Goal: Check status: Check status

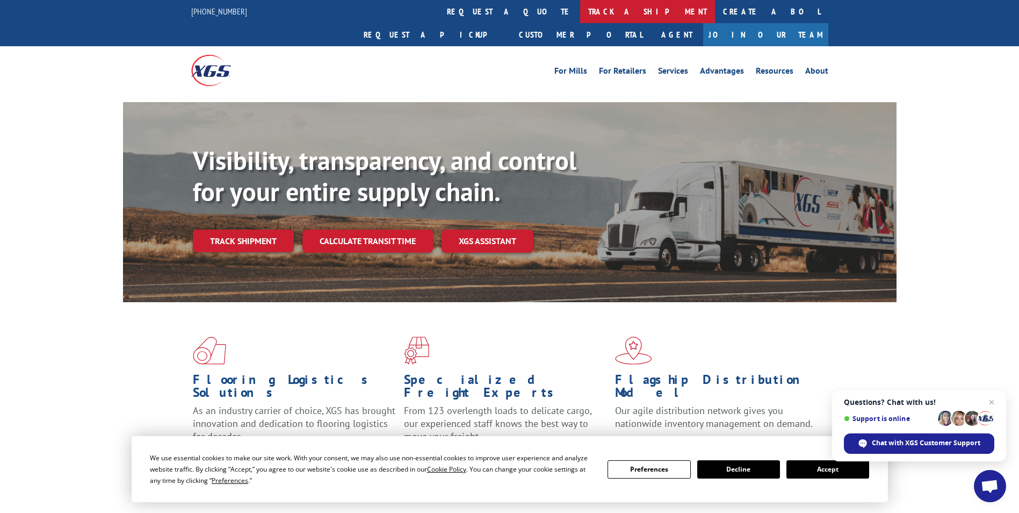
click at [580, 12] on link "track a shipment" at bounding box center [647, 11] width 135 height 23
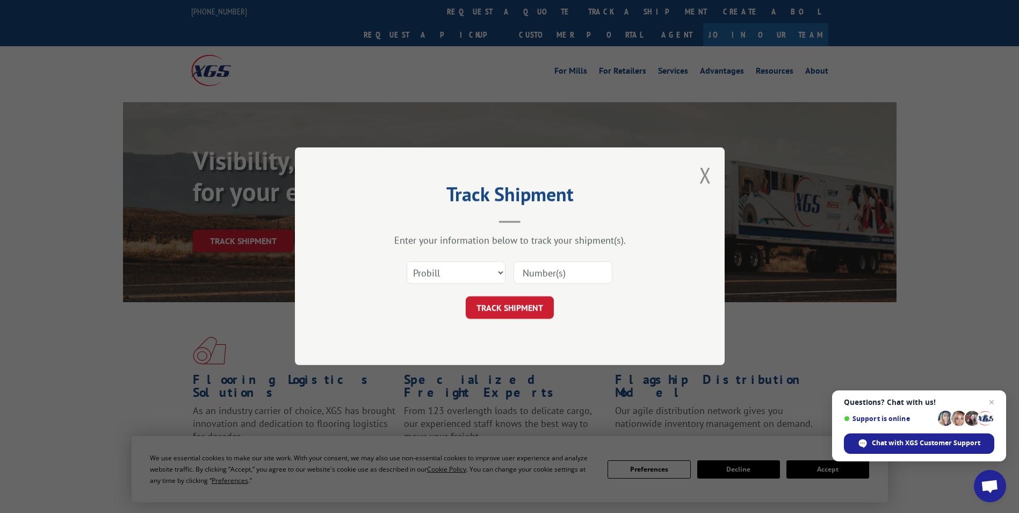
click at [559, 273] on input at bounding box center [563, 273] width 99 height 23
paste input "17441816"
type input "17441816"
click at [518, 314] on button "TRACK SHIPMENT" at bounding box center [510, 308] width 88 height 23
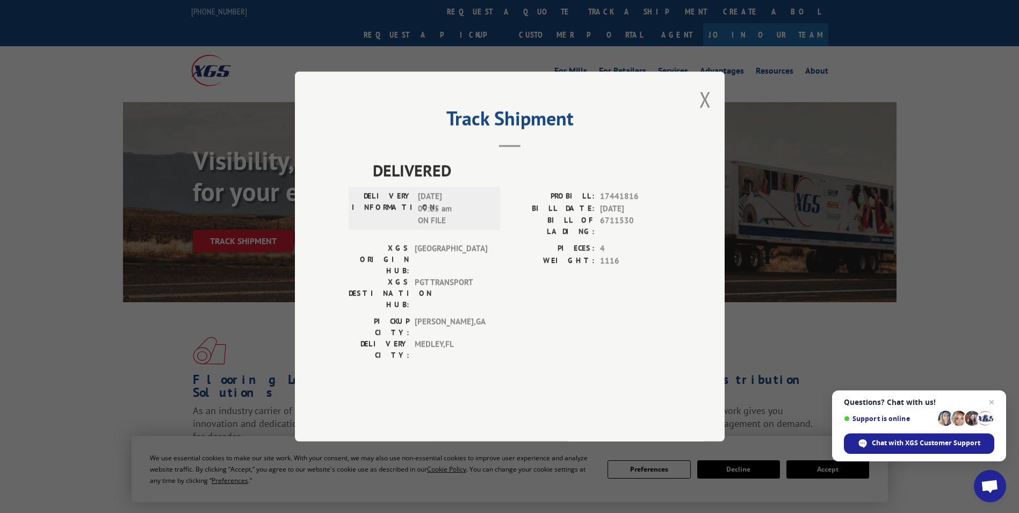
drag, startPoint x: 597, startPoint y: 185, endPoint x: 634, endPoint y: 152, distance: 49.8
click at [634, 131] on h2 "Track Shipment" at bounding box center [510, 121] width 322 height 20
drag, startPoint x: 416, startPoint y: 325, endPoint x: 457, endPoint y: 325, distance: 40.8
click at [457, 338] on span "MEDLEY , [GEOGRAPHIC_DATA]" at bounding box center [451, 349] width 73 height 23
click at [995, 401] on span "Close chat" at bounding box center [991, 401] width 13 height 13
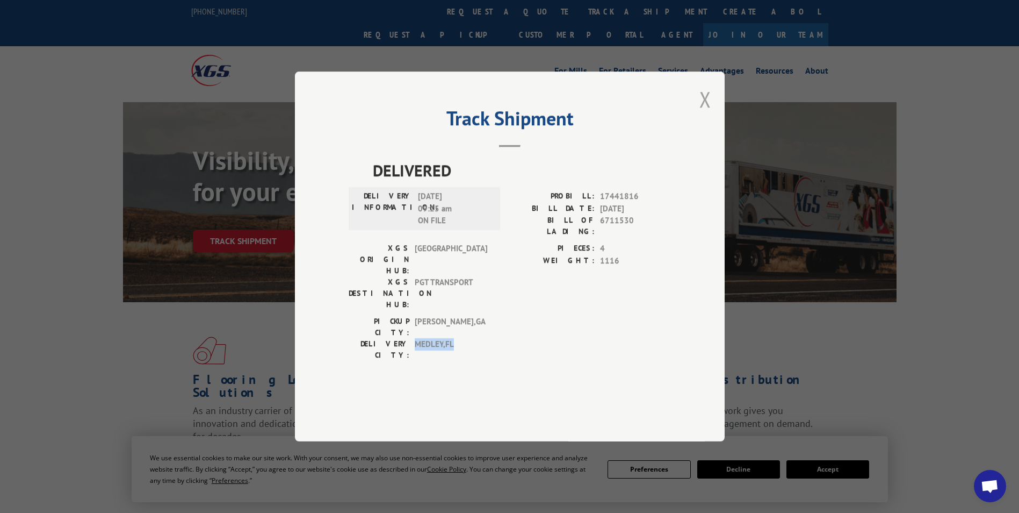
click at [710, 113] on button "Close modal" at bounding box center [706, 99] width 12 height 28
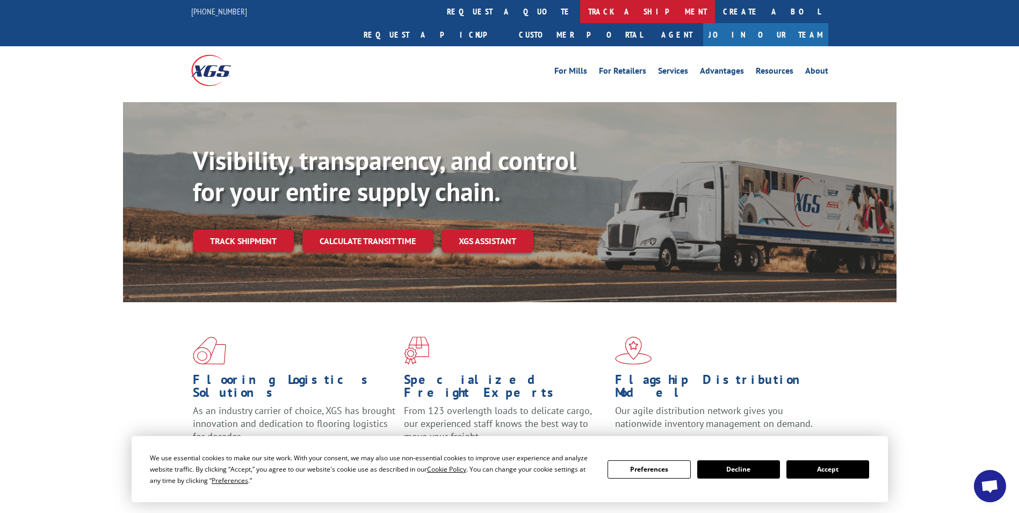
click at [580, 16] on link "track a shipment" at bounding box center [647, 11] width 135 height 23
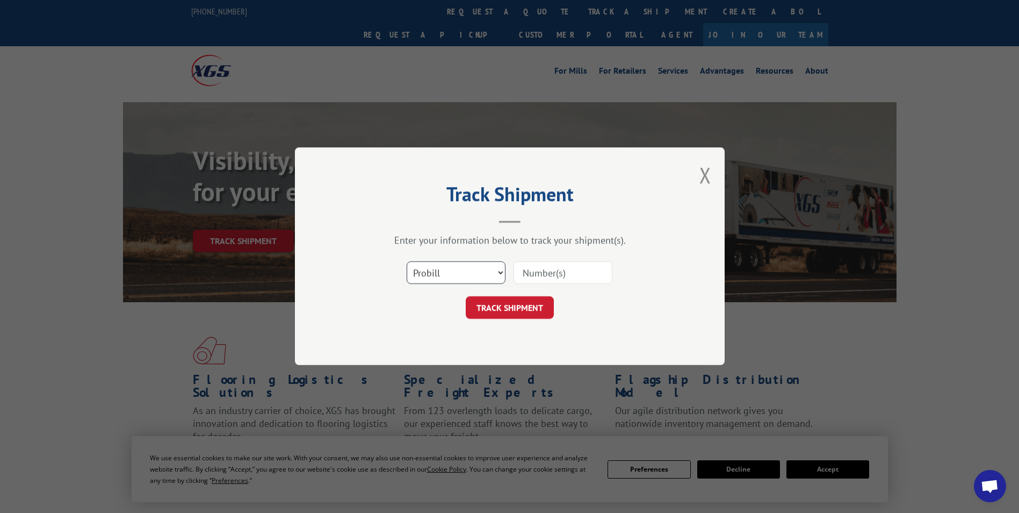
click at [493, 272] on select "Select category... Probill BOL PO" at bounding box center [456, 273] width 99 height 23
select select "bol"
click at [407, 262] on select "Select category... Probill BOL PO" at bounding box center [456, 273] width 99 height 23
click at [549, 269] on input at bounding box center [563, 273] width 99 height 23
type input "6711530"
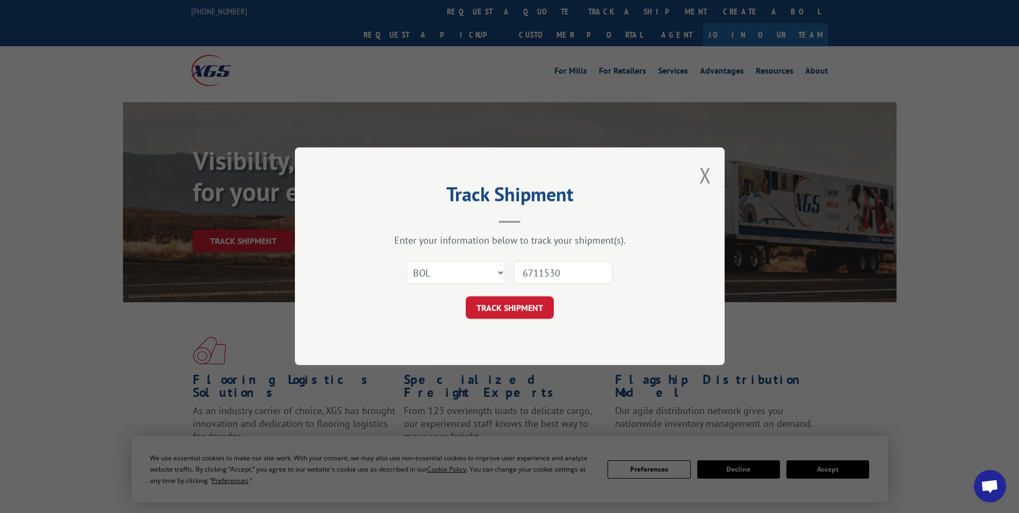
click button "TRACK SHIPMENT" at bounding box center [510, 308] width 88 height 23
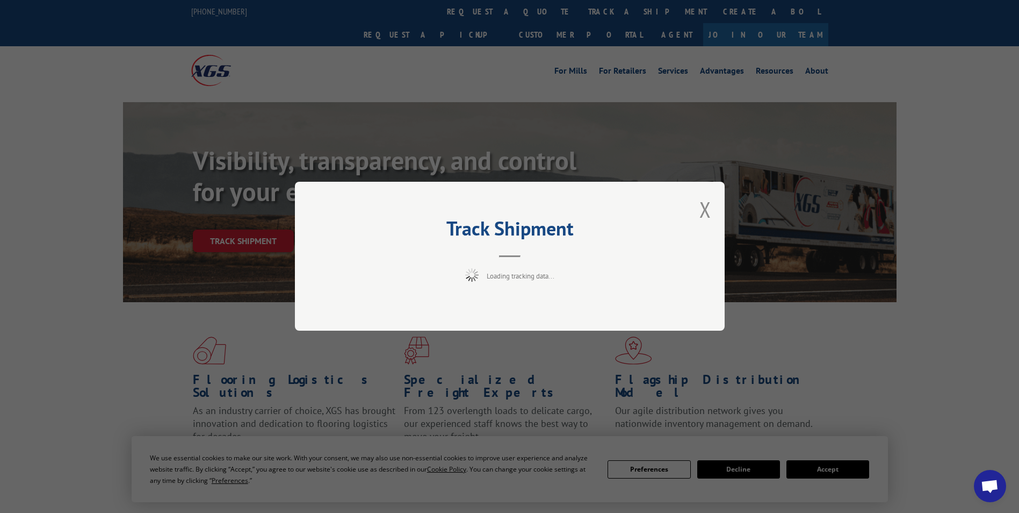
click at [607, 264] on div "Track Shipment Loading tracking data..." at bounding box center [510, 256] width 430 height 149
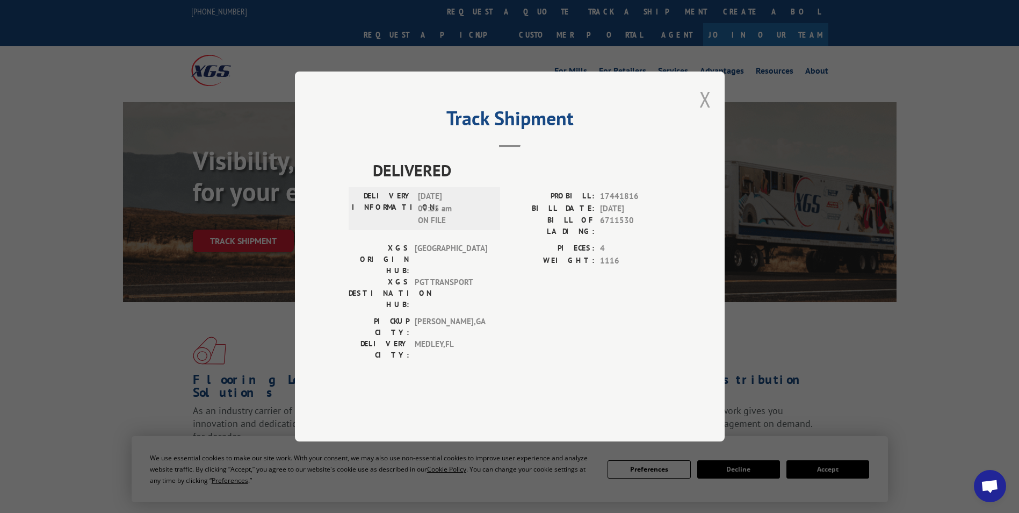
click at [705, 113] on button "Close modal" at bounding box center [706, 99] width 12 height 28
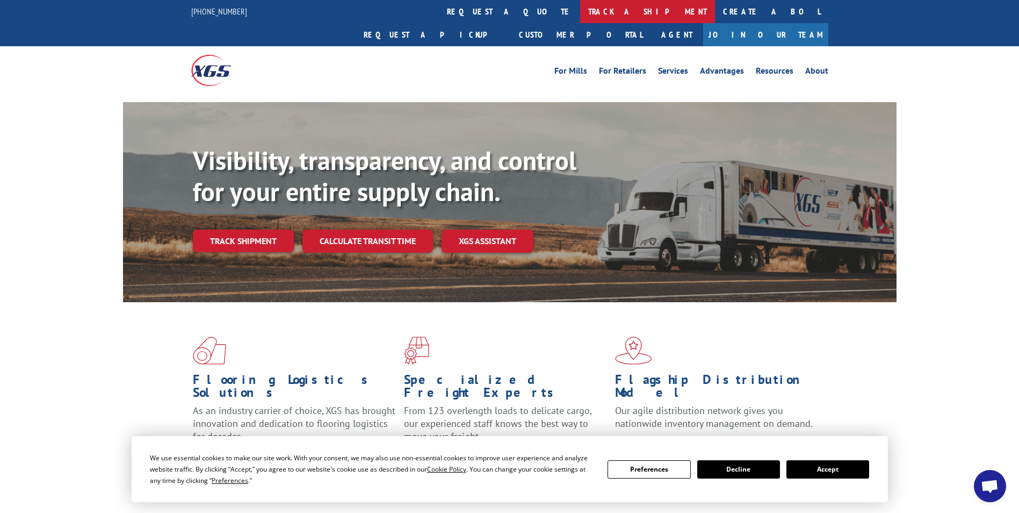
click at [580, 9] on link "track a shipment" at bounding box center [647, 11] width 135 height 23
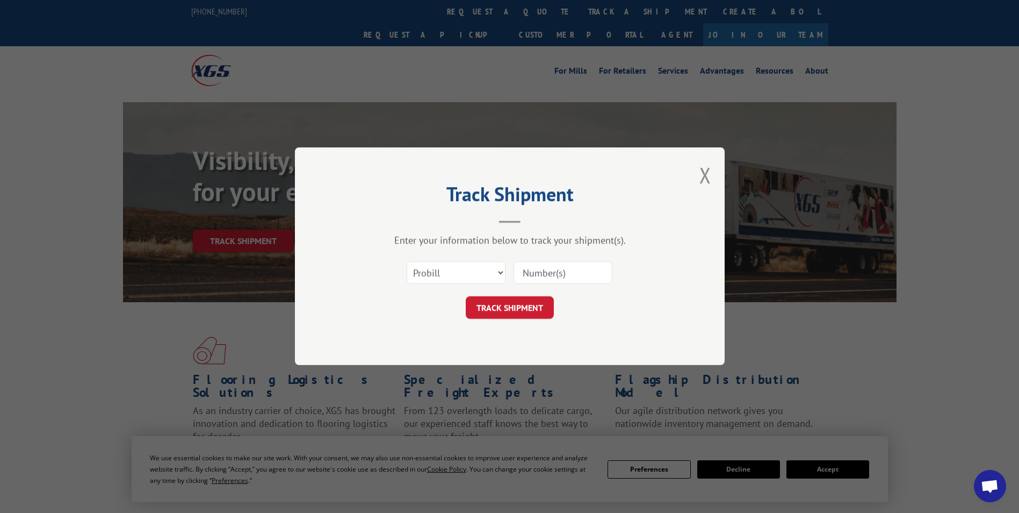
click at [581, 275] on input at bounding box center [563, 273] width 99 height 23
type input "17536809"
click button "TRACK SHIPMENT" at bounding box center [510, 308] width 88 height 23
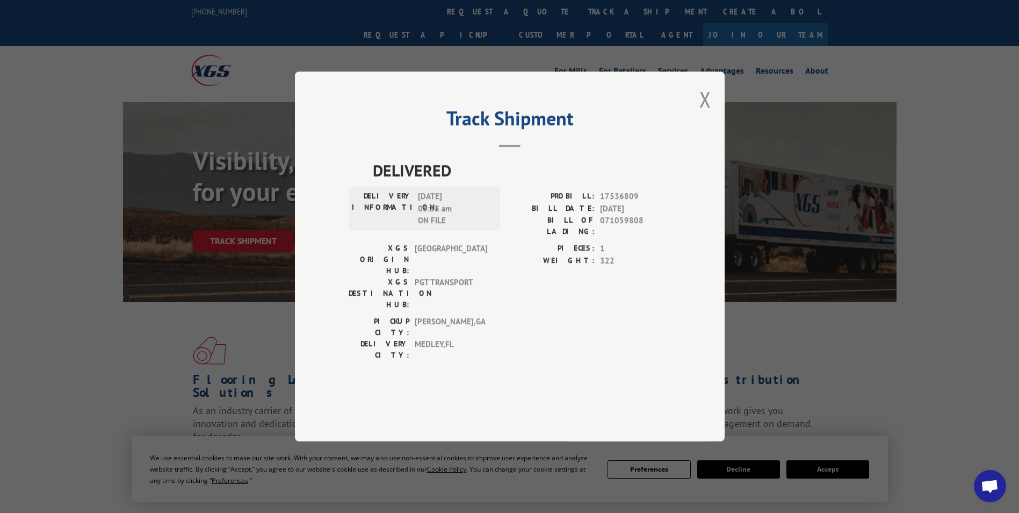
click at [711, 129] on div "Track Shipment DELIVERED DELIVERY INFORMATION: [DATE] 08:38 am ON FILE PROBILL:…" at bounding box center [510, 256] width 430 height 370
click at [709, 113] on button "Close modal" at bounding box center [706, 99] width 12 height 28
